Goal: Find contact information: Find contact information

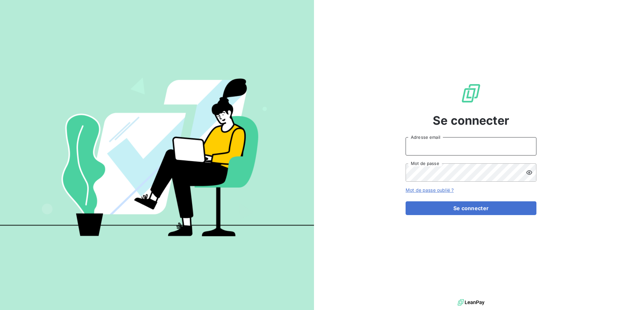
click at [485, 149] on input "Adresse email" at bounding box center [471, 146] width 131 height 18
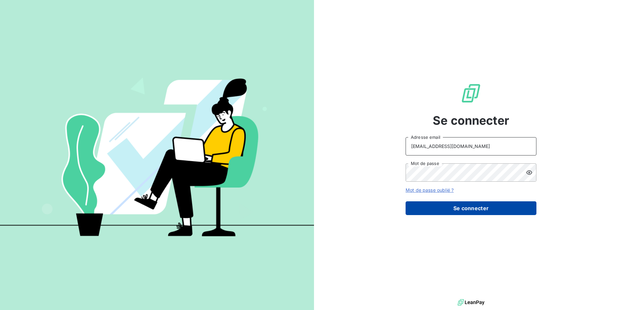
type input "[EMAIL_ADDRESS][DOMAIN_NAME]"
click at [432, 209] on button "Se connecter" at bounding box center [471, 208] width 131 height 14
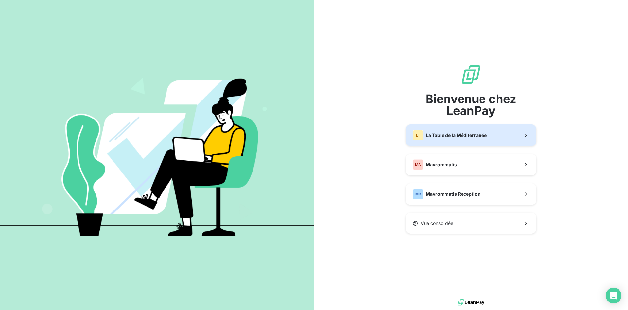
click at [461, 141] on button "LT La Table de la Méditerranée" at bounding box center [471, 135] width 131 height 22
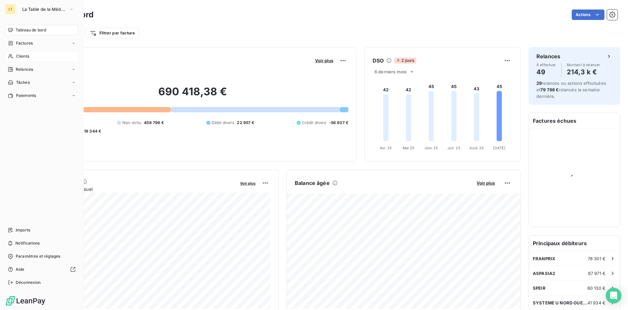
click at [17, 58] on span "Clients" at bounding box center [22, 56] width 13 height 6
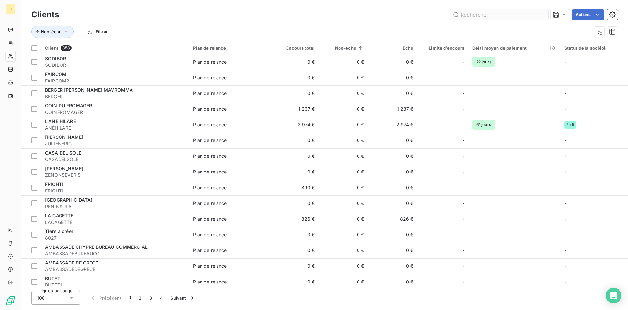
click at [484, 19] on input "text" at bounding box center [499, 14] width 98 height 10
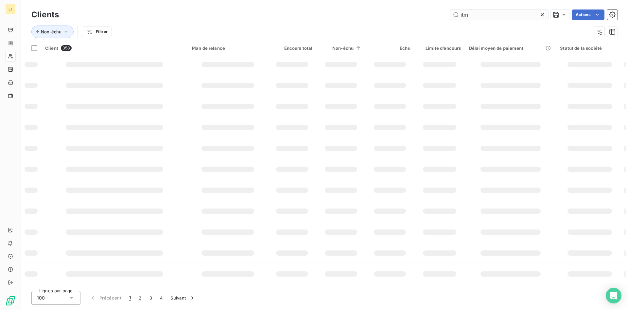
type input "itm"
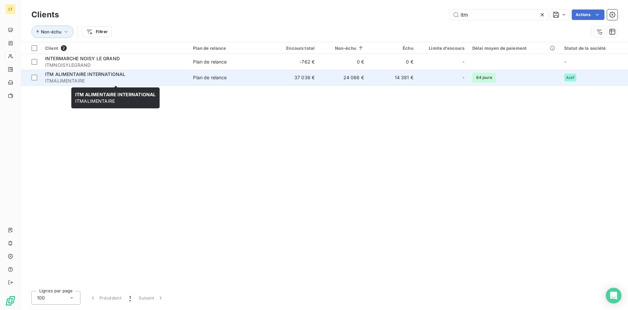
click at [57, 82] on span "ITMALIMENTAIRE" at bounding box center [115, 81] width 140 height 7
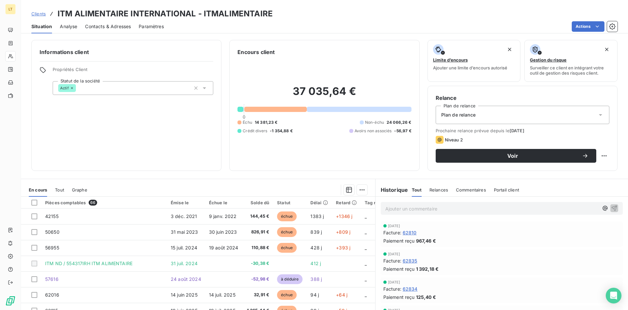
click at [126, 26] on span "Contacts & Adresses" at bounding box center [108, 26] width 46 height 7
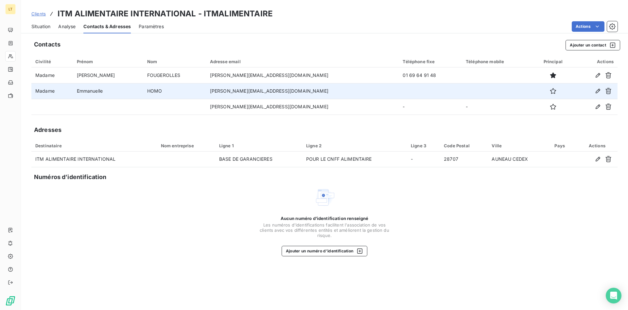
click at [307, 89] on td "[PERSON_NAME][EMAIL_ADDRESS][DOMAIN_NAME]" at bounding box center [302, 91] width 193 height 16
click at [301, 91] on td "[PERSON_NAME][EMAIL_ADDRESS][DOMAIN_NAME]" at bounding box center [302, 91] width 193 height 16
drag, startPoint x: 300, startPoint y: 91, endPoint x: 204, endPoint y: 92, distance: 96.2
click at [204, 92] on tr "Madame [PERSON_NAME] HOMO [EMAIL_ADDRESS][DOMAIN_NAME]" at bounding box center [324, 91] width 586 height 16
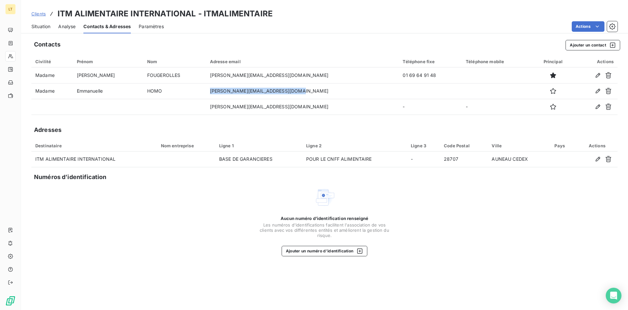
copy tr "[PERSON_NAME][EMAIL_ADDRESS][DOMAIN_NAME]"
